Goal: Transaction & Acquisition: Book appointment/travel/reservation

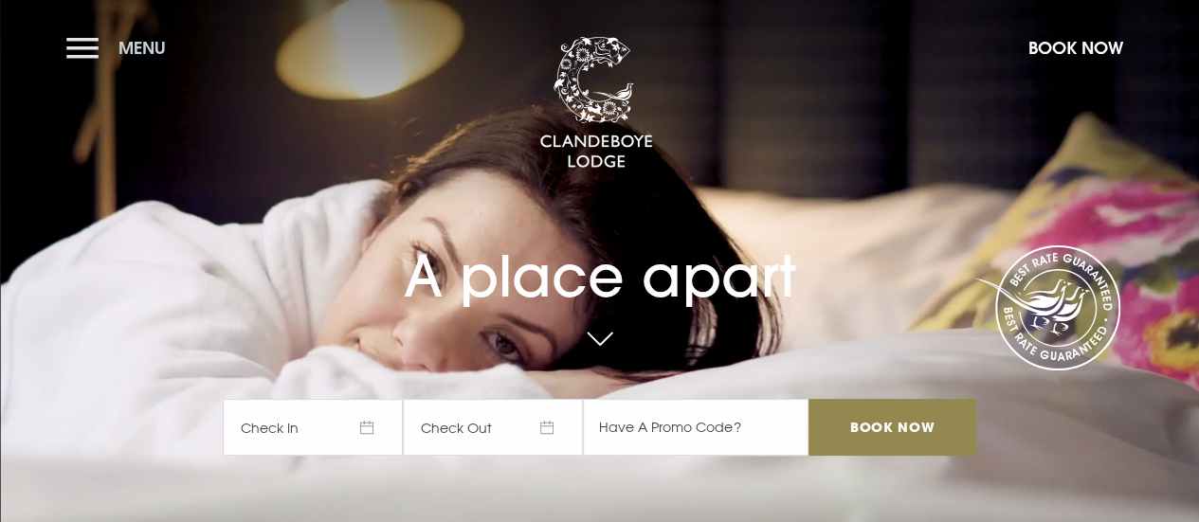
click at [82, 39] on button "Menu" at bounding box center [120, 47] width 109 height 41
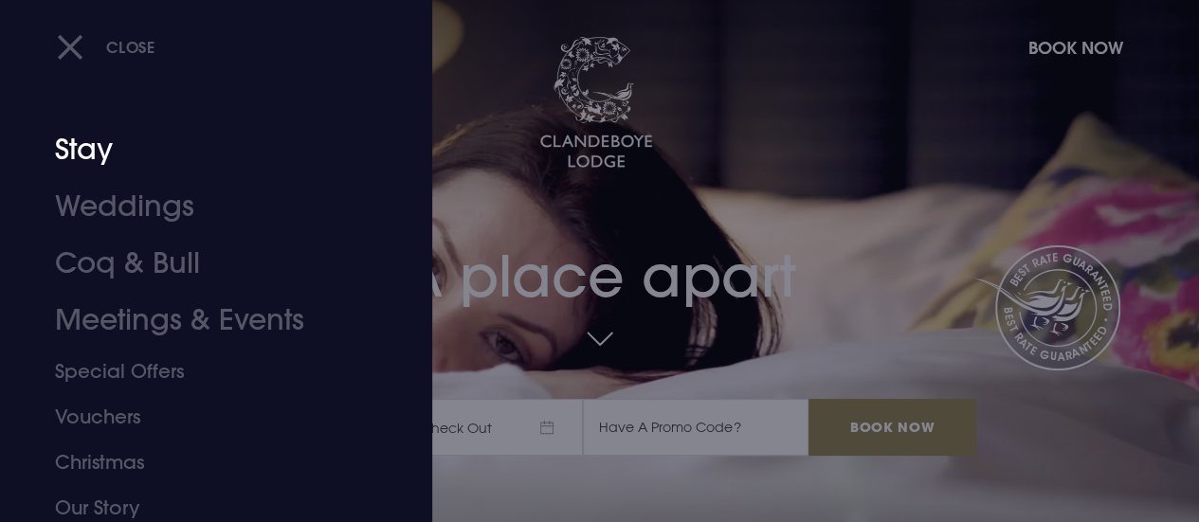
click at [75, 137] on link "Stay" at bounding box center [203, 149] width 297 height 57
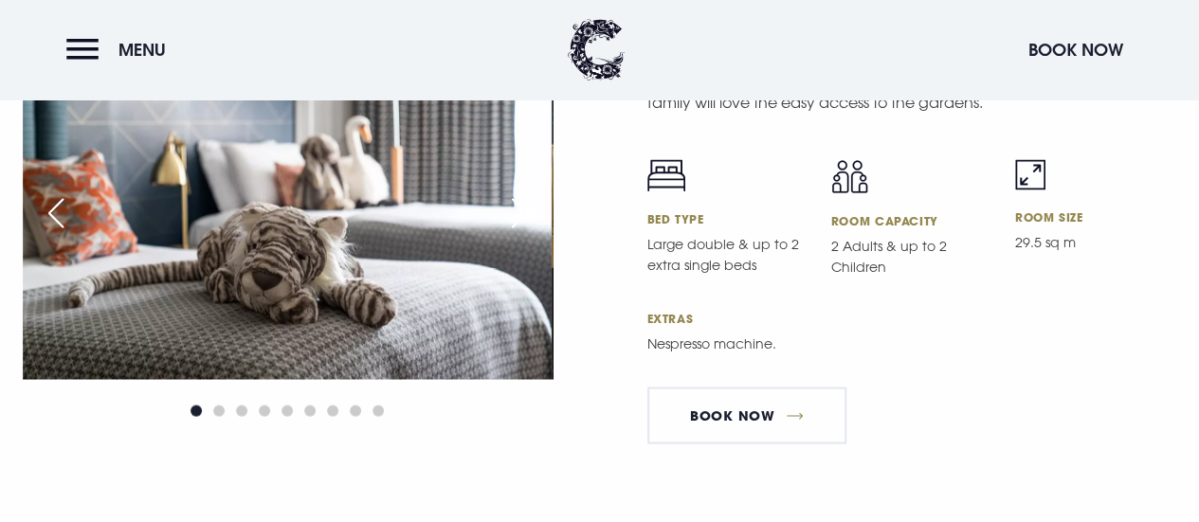
scroll to position [5228, 0]
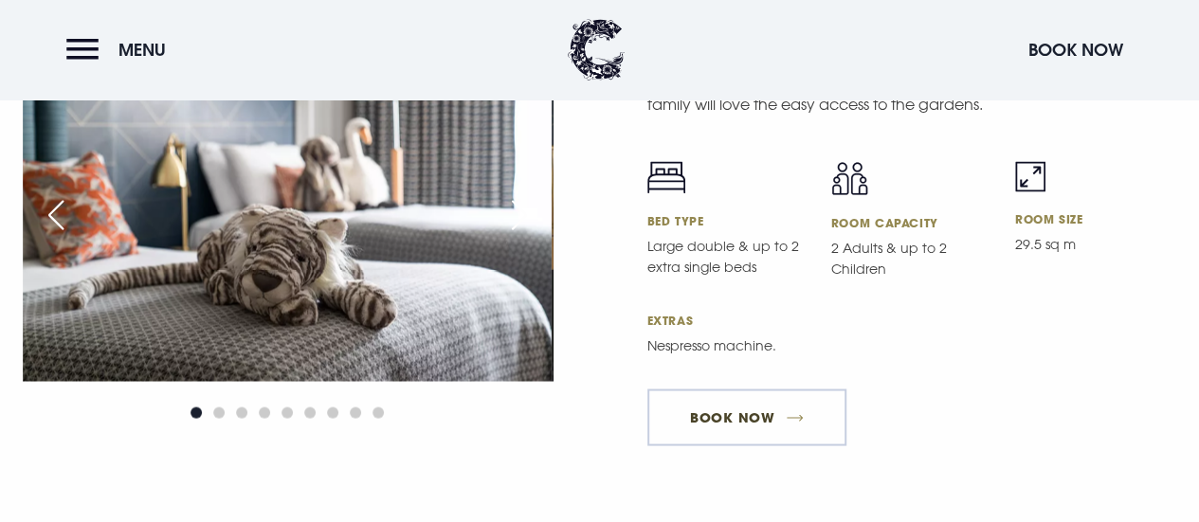
click at [743, 439] on link "Book Now" at bounding box center [747, 417] width 199 height 57
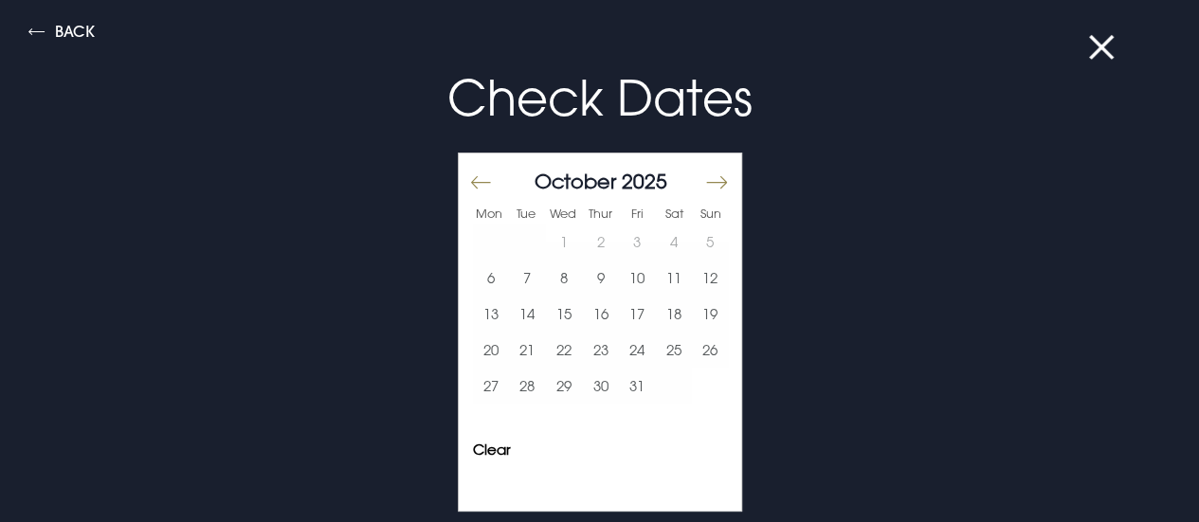
click at [705, 185] on button "Move forward to switch to the next month." at bounding box center [716, 183] width 23 height 40
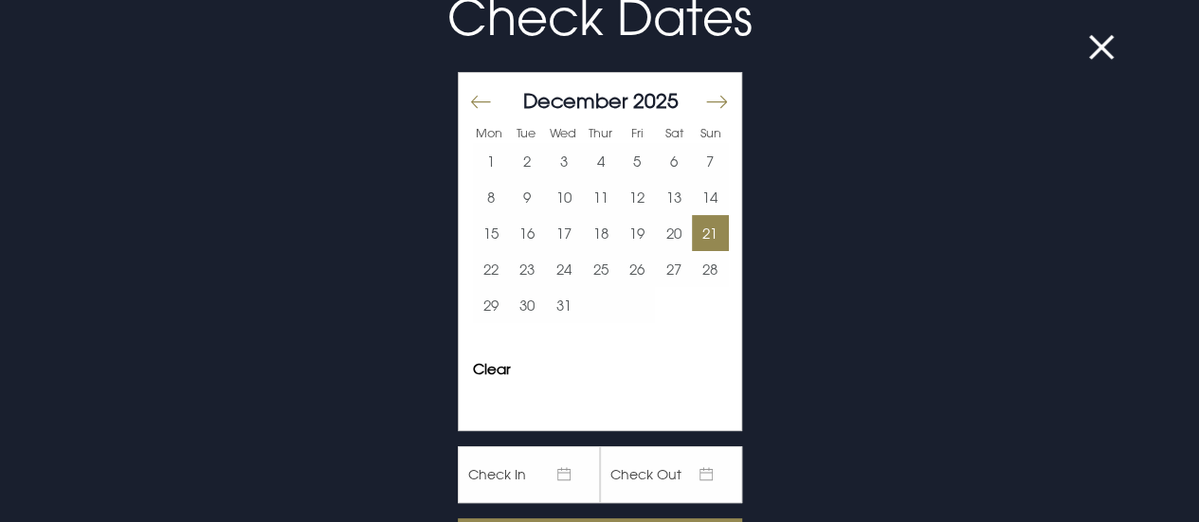
scroll to position [119, 0]
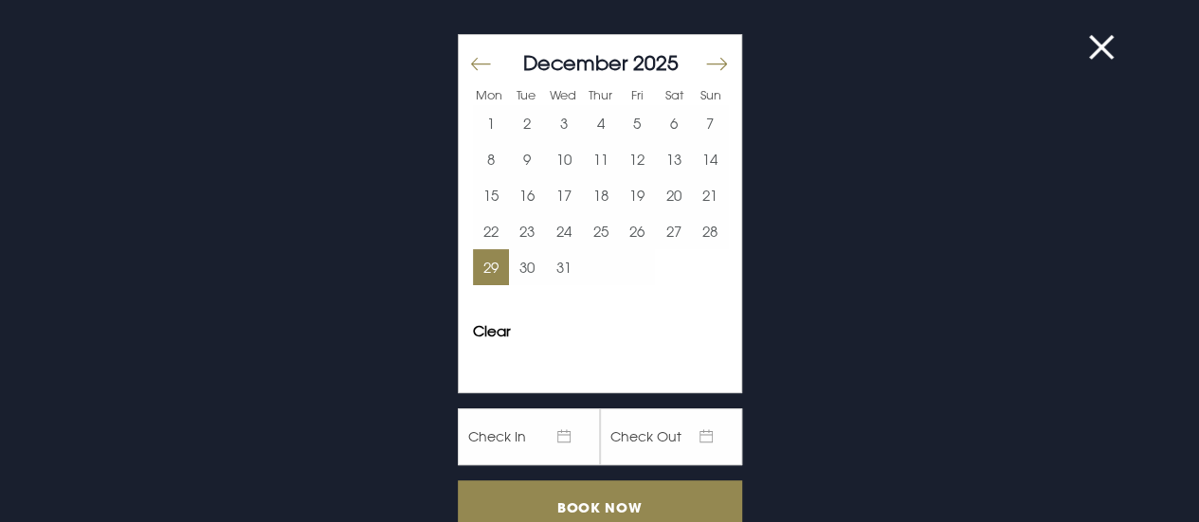
click at [473, 276] on button "29" at bounding box center [491, 267] width 37 height 36
click at [550, 276] on button "31" at bounding box center [564, 267] width 37 height 36
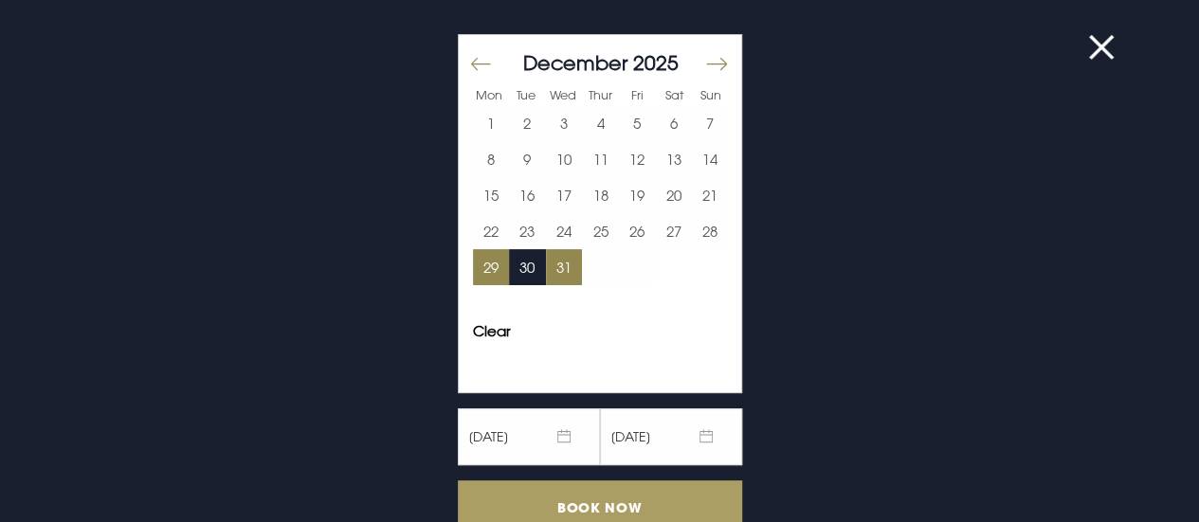
click at [563, 510] on input "Book Now" at bounding box center [600, 509] width 284 height 56
